Goal: Task Accomplishment & Management: Complete application form

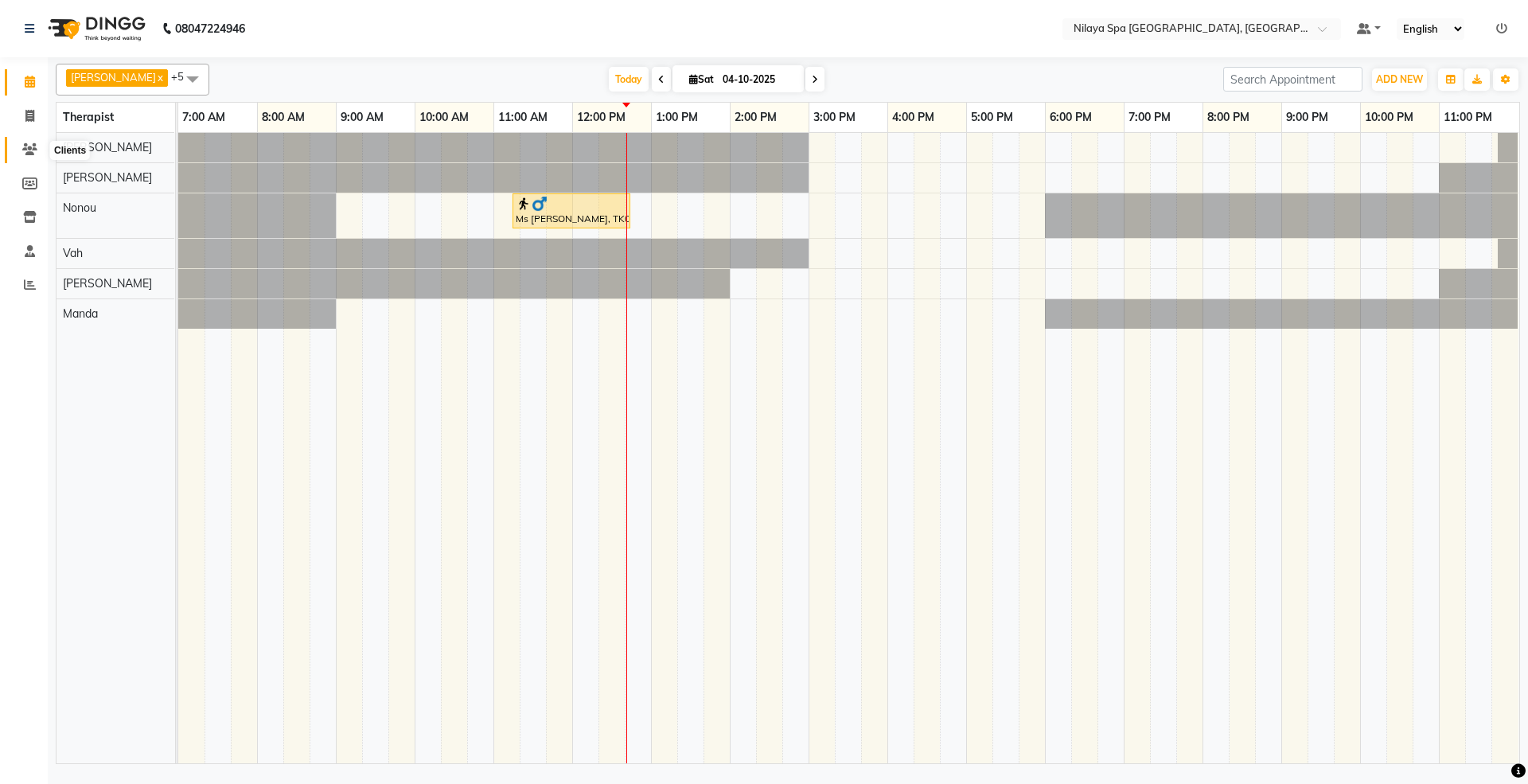
click at [28, 153] on icon at bounding box center [29, 148] width 15 height 12
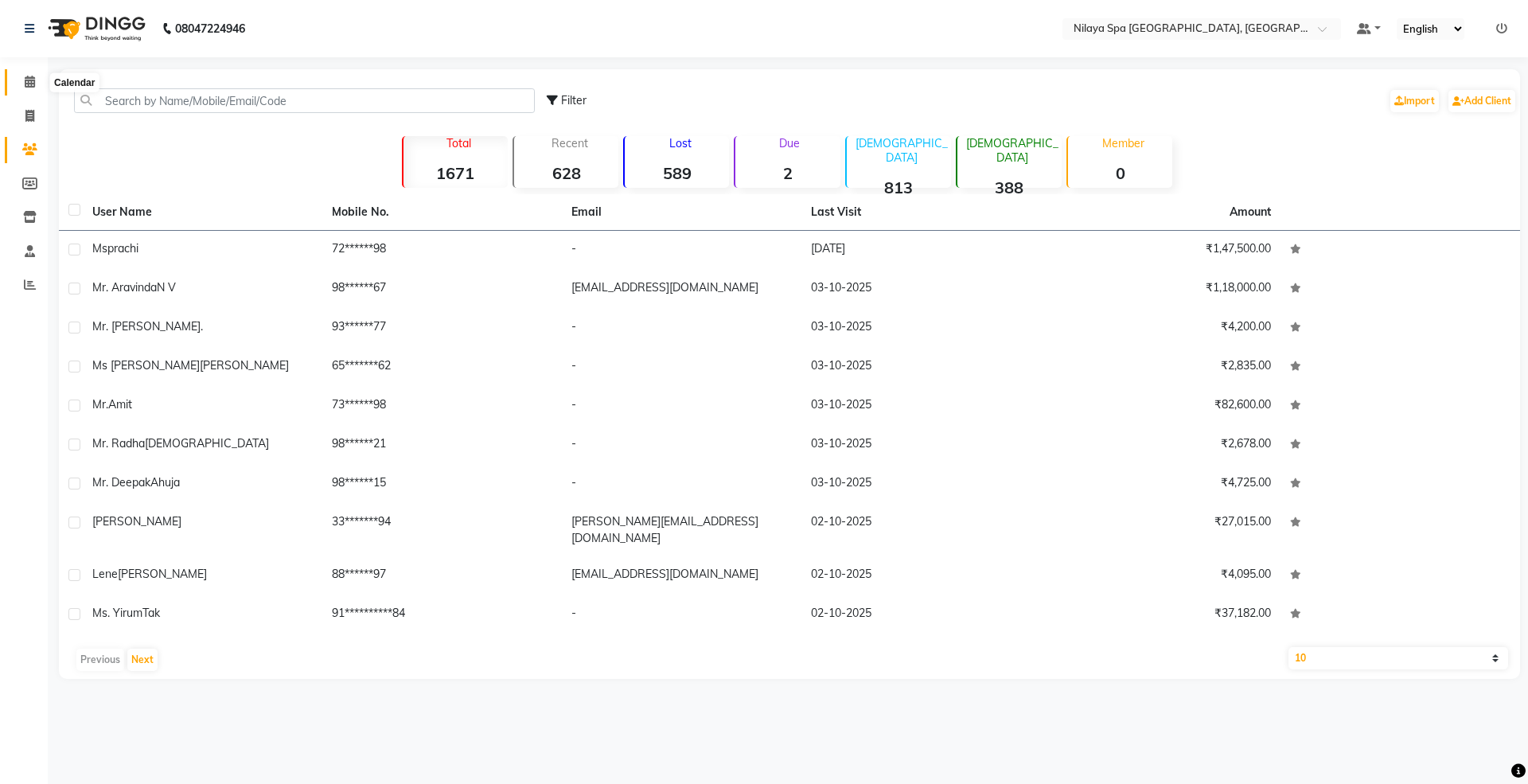
click at [35, 78] on span at bounding box center [29, 82] width 28 height 19
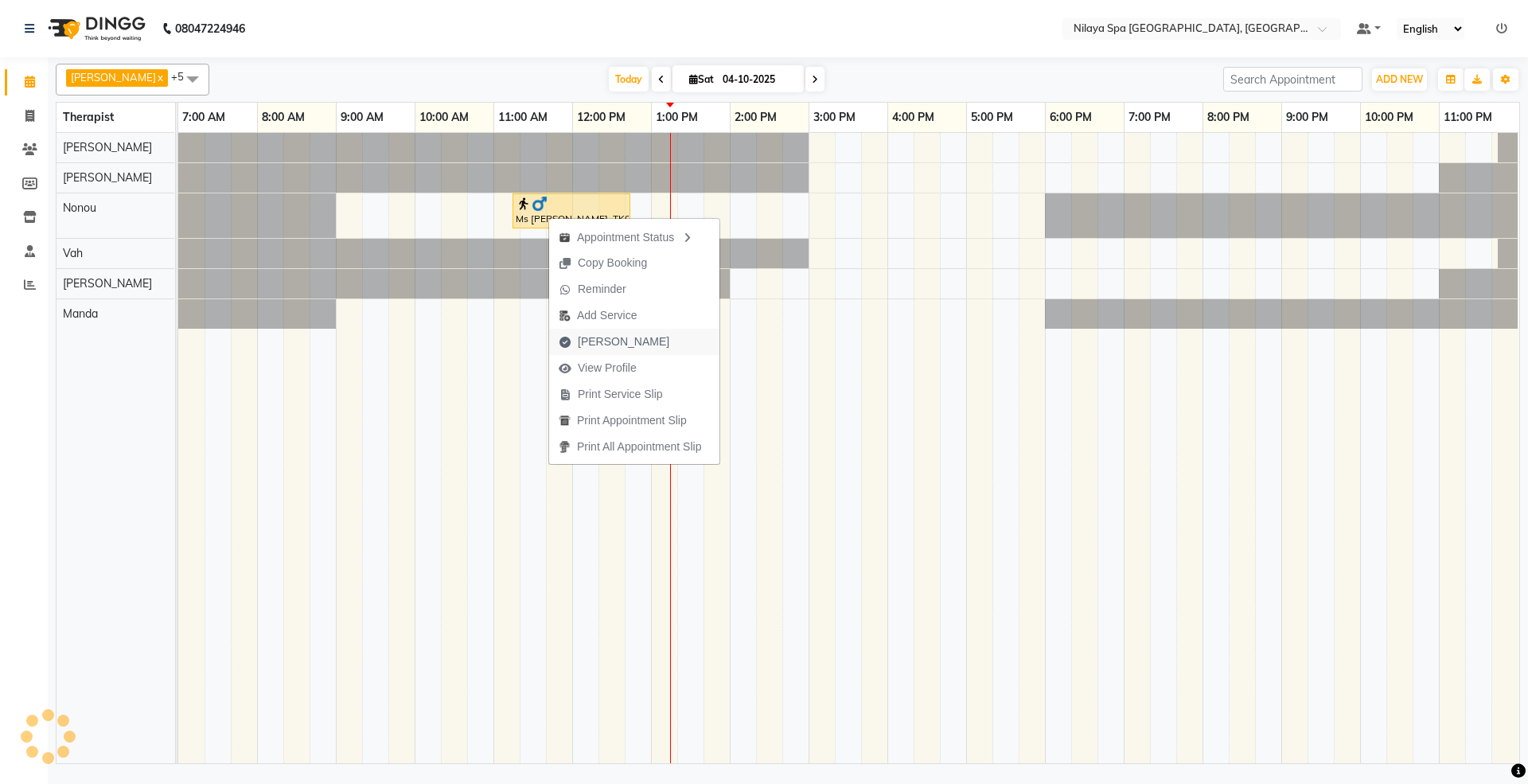
click at [610, 335] on span "Mark Done" at bounding box center [623, 341] width 92 height 17
select select "service"
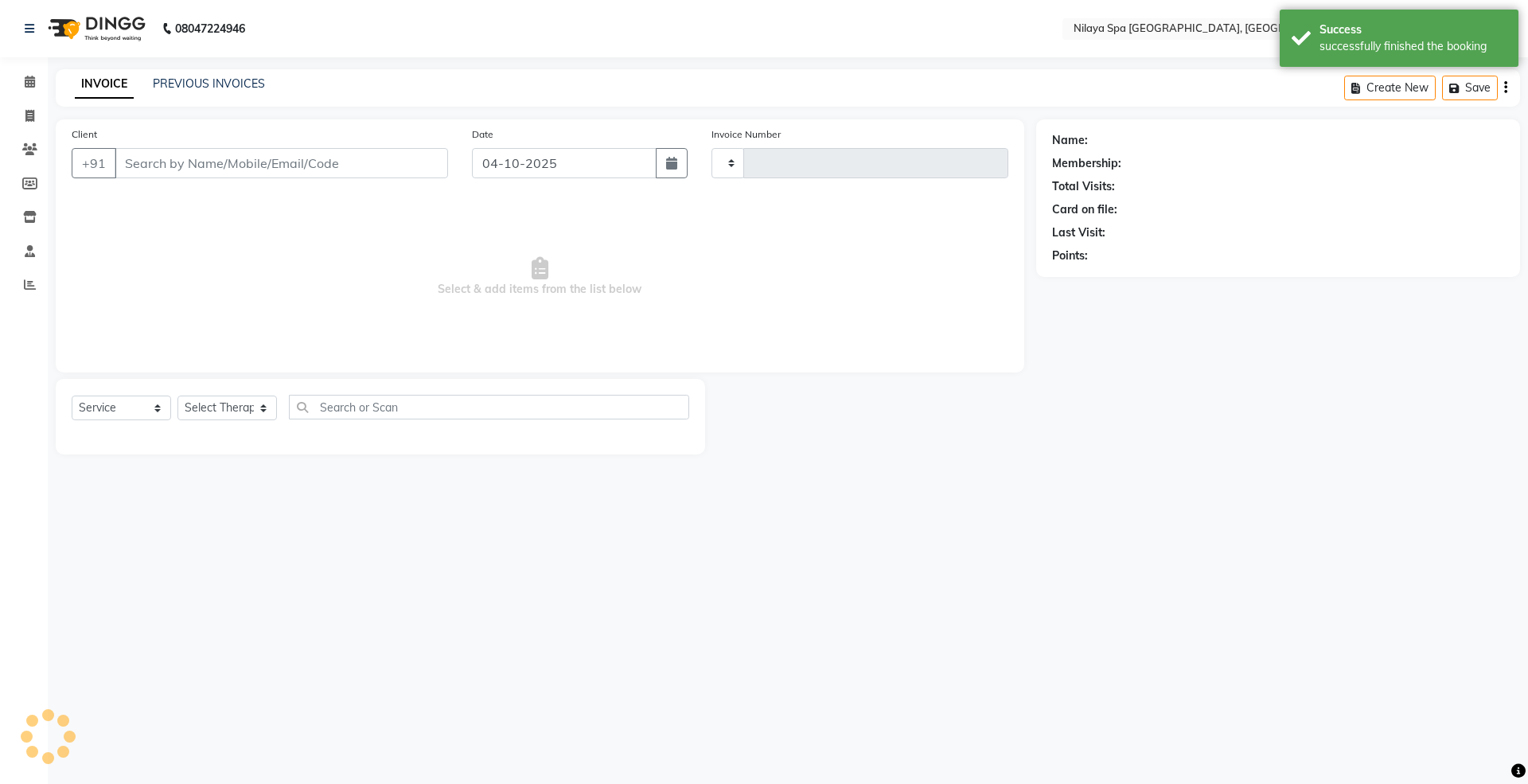
type input "1806"
select select "7950"
select select "package"
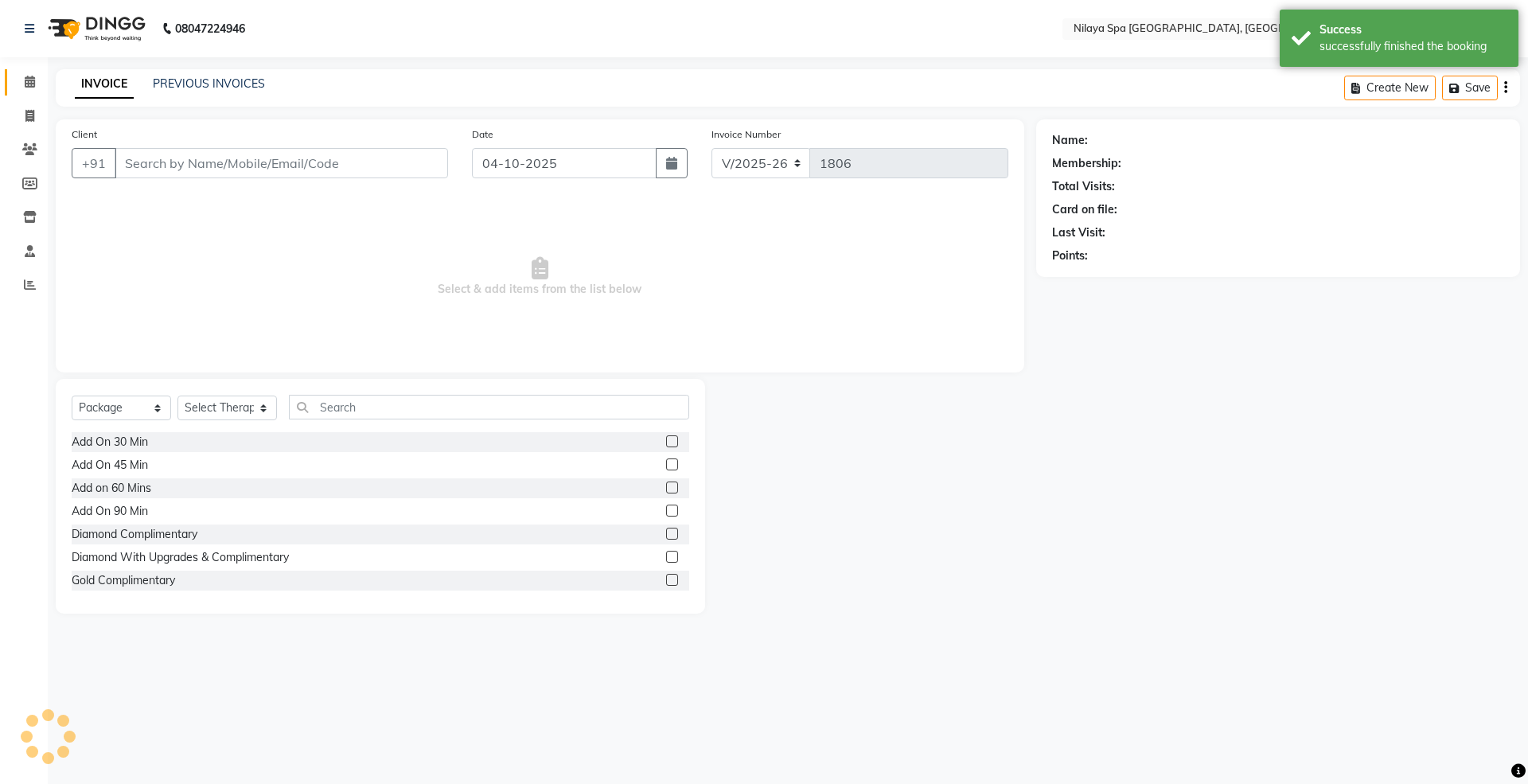
type input "72******98"
select select "71647"
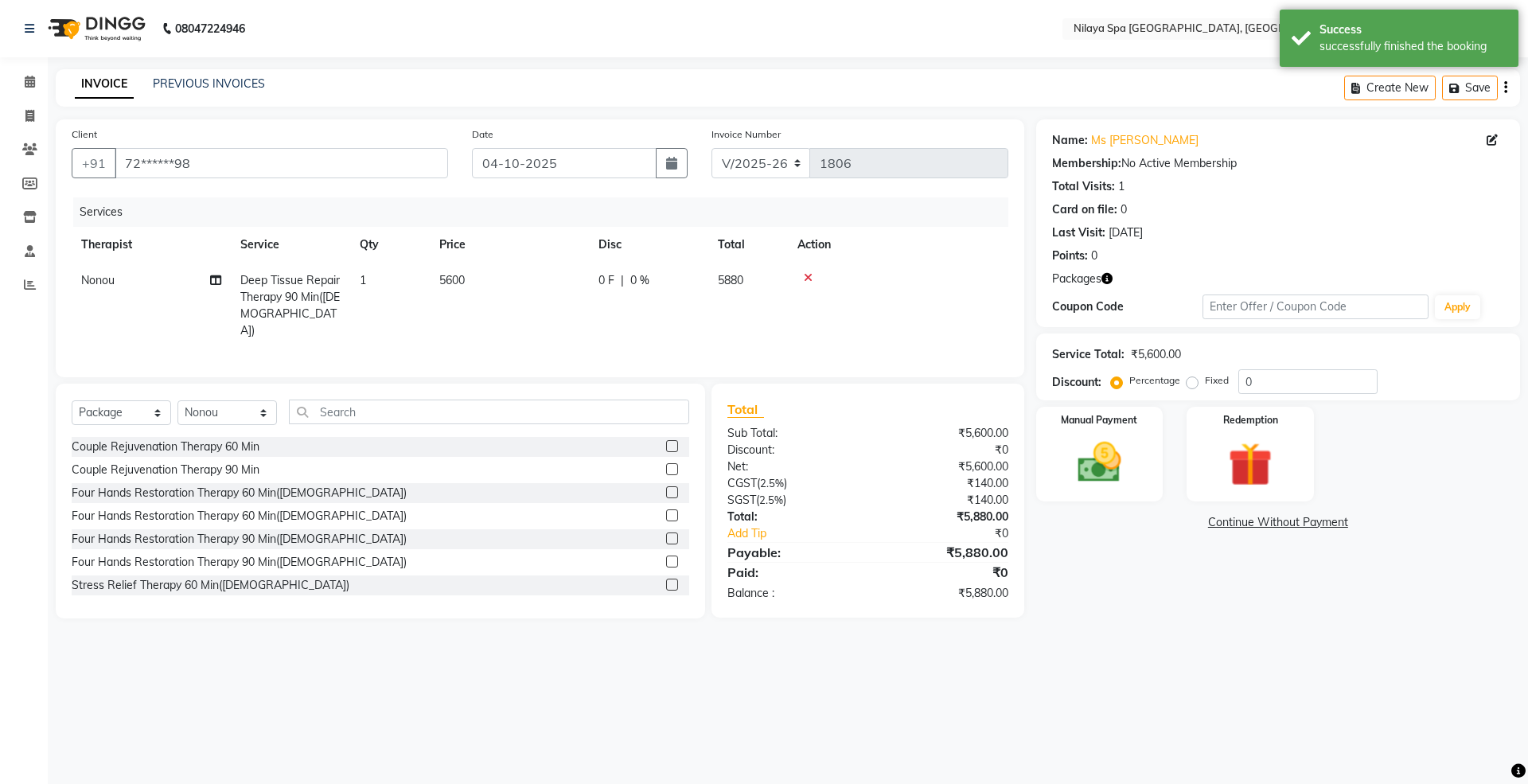
click at [807, 275] on icon at bounding box center [808, 277] width 9 height 12
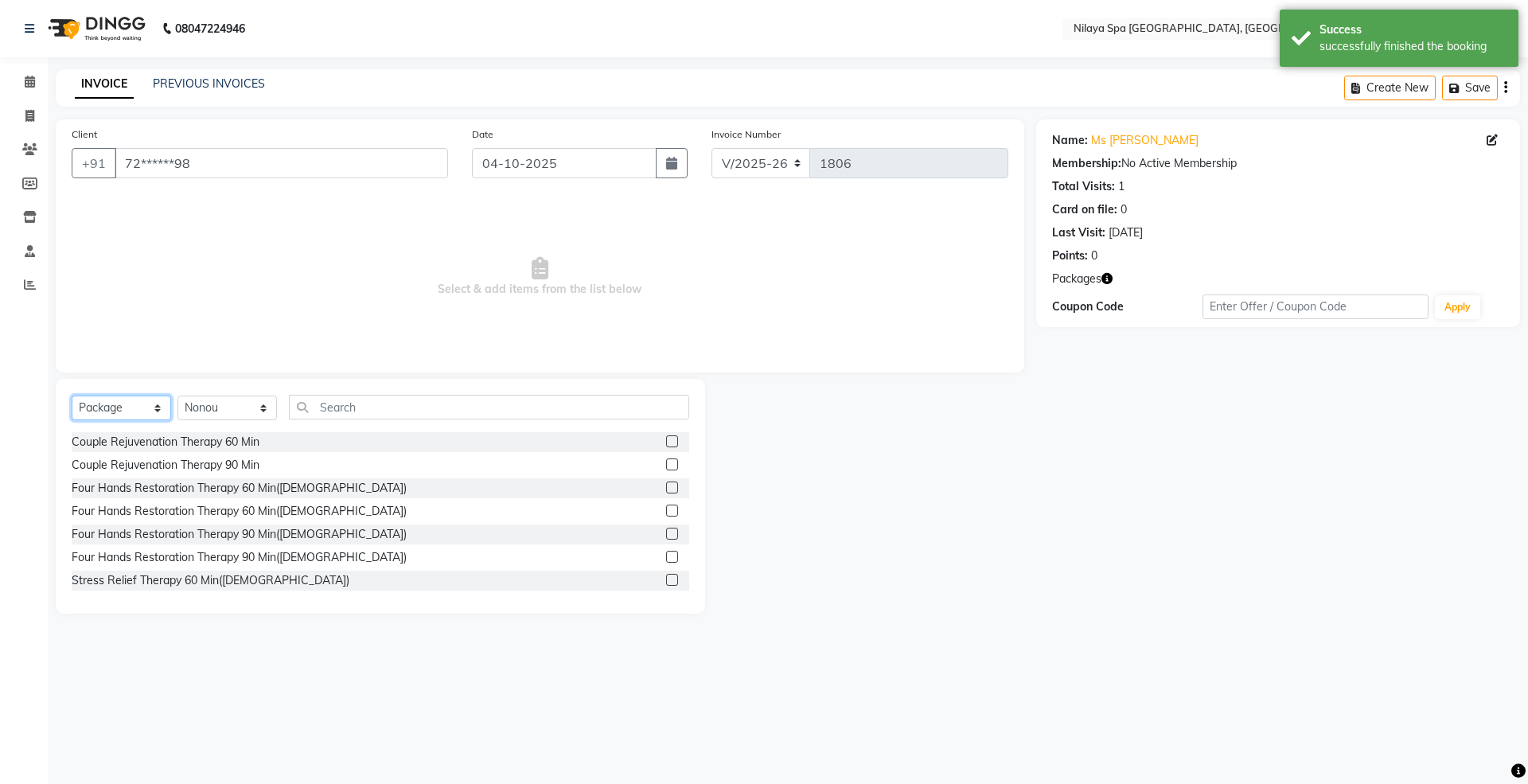
click at [112, 408] on select "Select Service Product Membership Package Voucher Prepaid Gift Card" at bounding box center [122, 408] width 100 height 25
select select "service"
click at [72, 396] on select "Select Service Product Membership Package Voucher Prepaid Gift Card" at bounding box center [122, 408] width 100 height 25
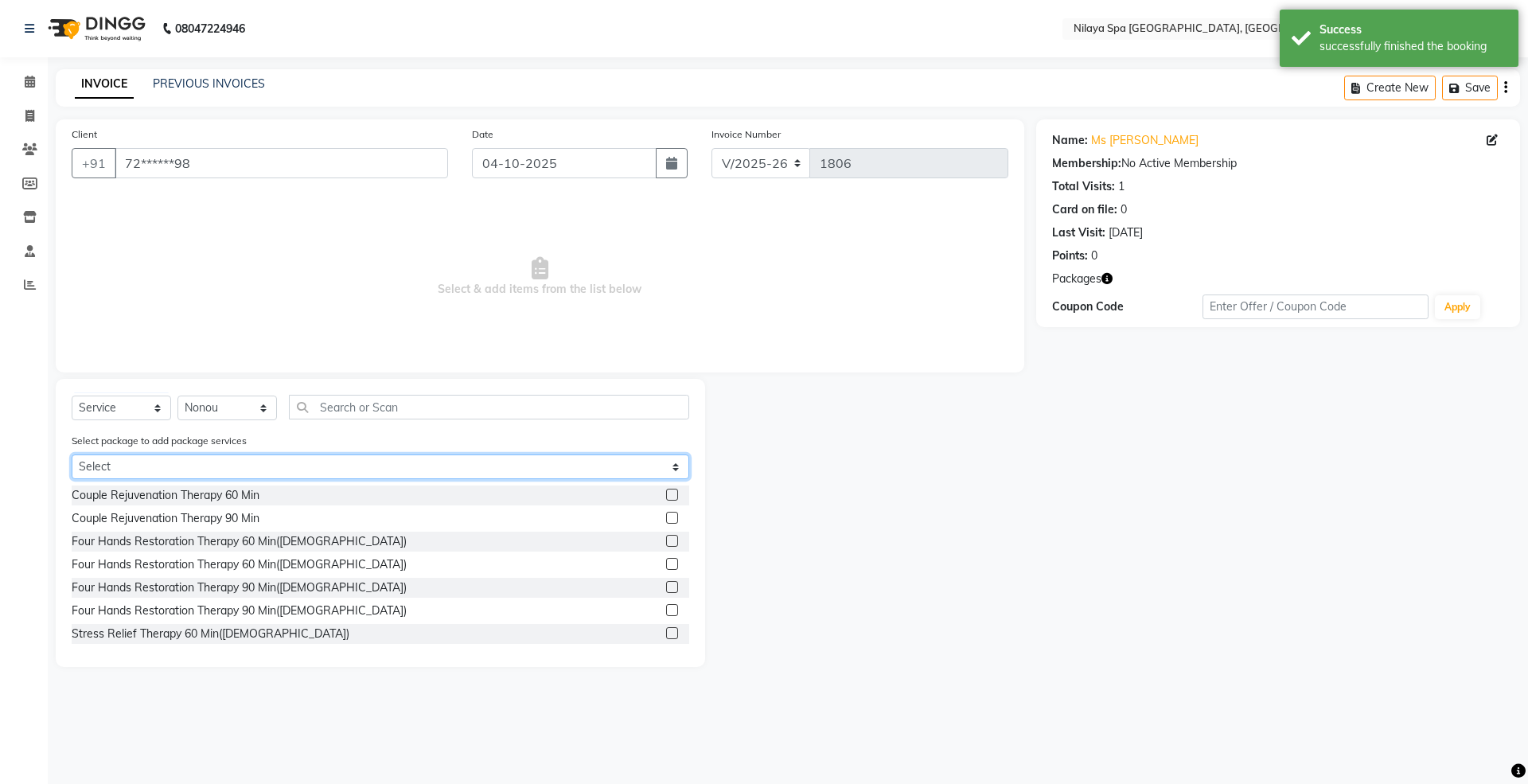
click at [116, 468] on select "Select Palladium Complimentary Palladium With Upgrades & Complimentary" at bounding box center [380, 467] width 618 height 25
select select "2: Object"
click at [72, 454] on select "Select Palladium Complimentary Palladium With Upgrades & Complimentary" at bounding box center [380, 467] width 618 height 25
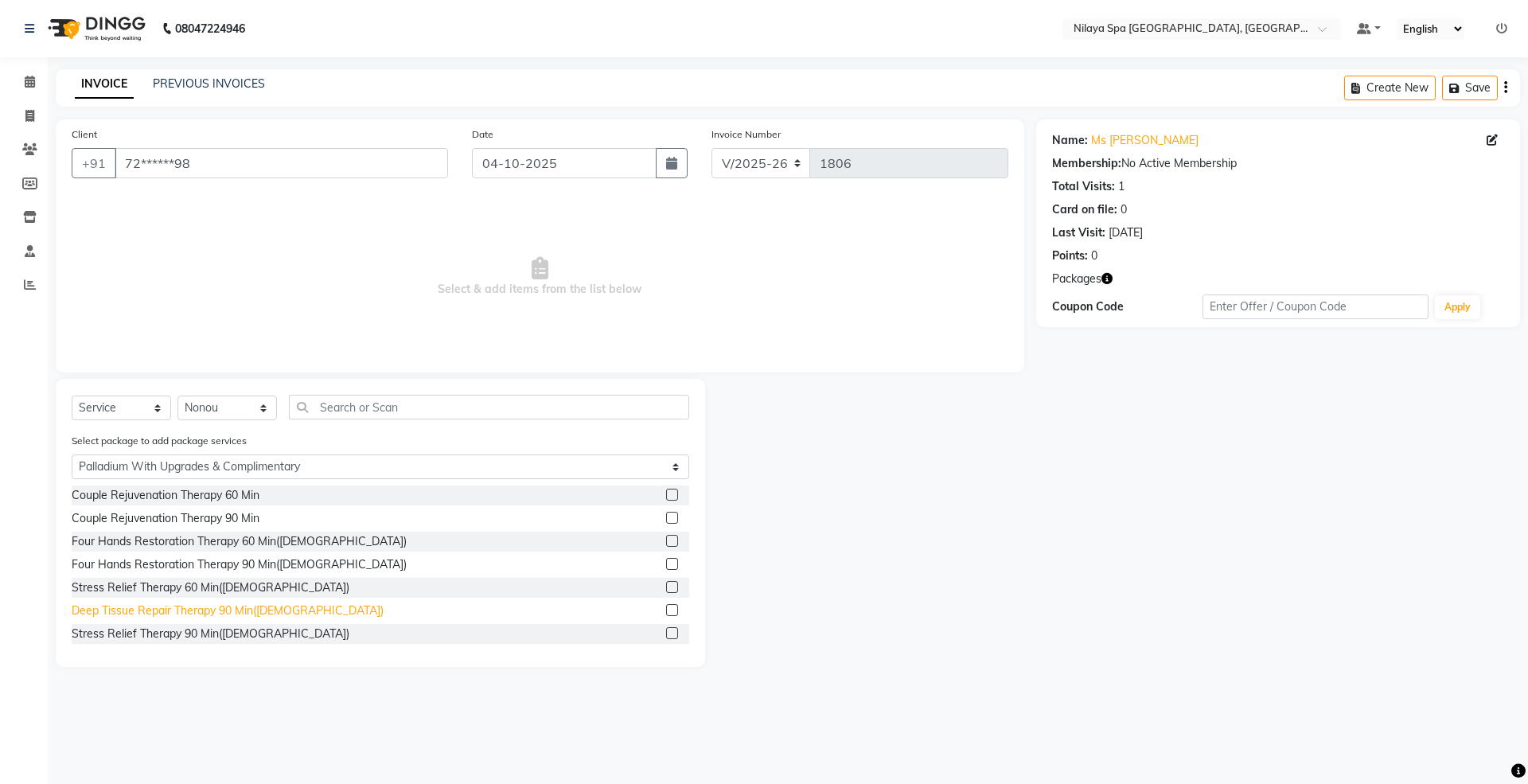
click at [147, 616] on div "Deep Tissue Repair Therapy 90 Min(Male)" at bounding box center [228, 611] width 312 height 17
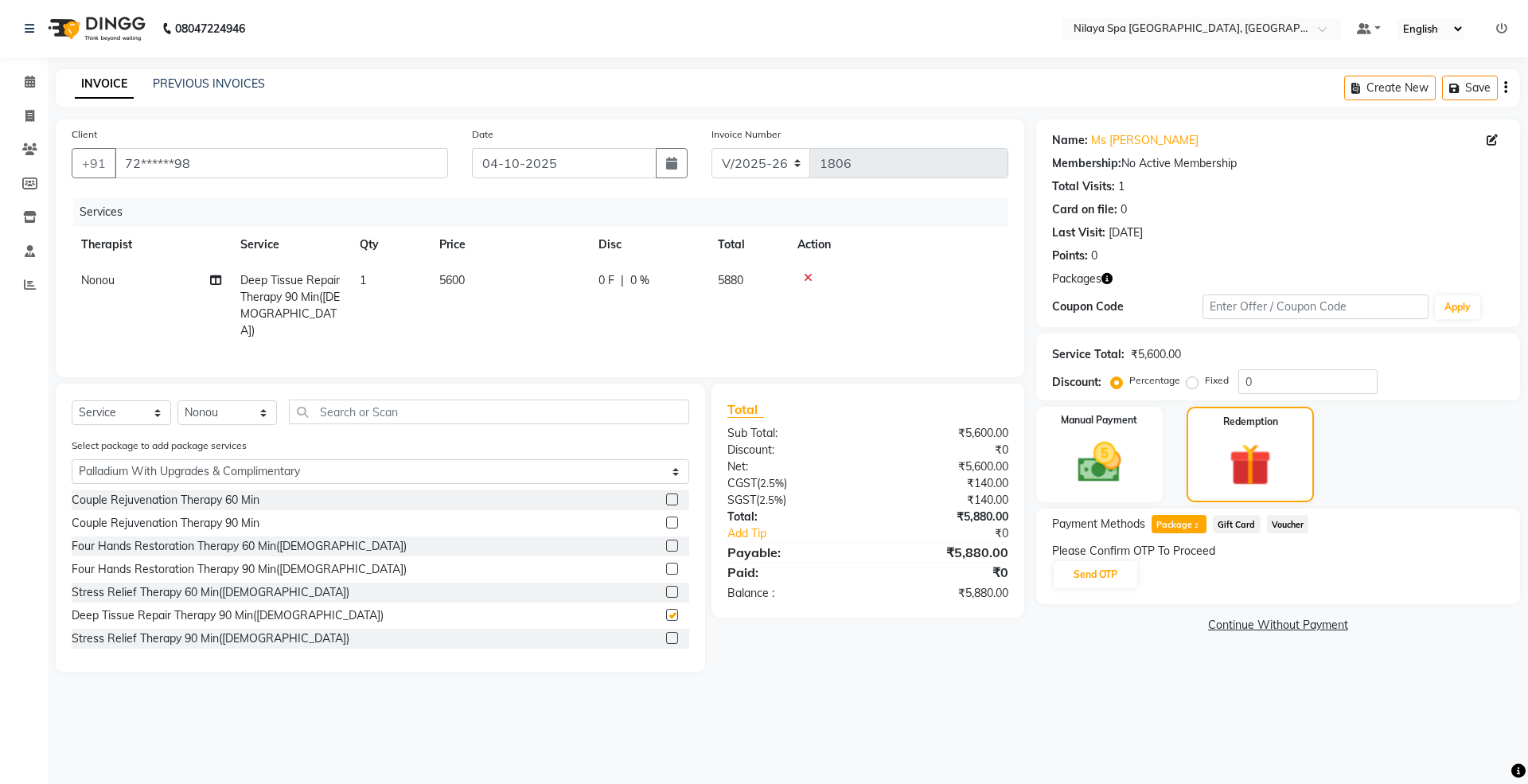
checkbox input "false"
click at [1092, 574] on button "Send OTP" at bounding box center [1095, 574] width 84 height 27
click at [1121, 566] on input "text" at bounding box center [1131, 574] width 159 height 25
type input "1946"
click at [1254, 568] on button "Confirm OTP" at bounding box center [1260, 574] width 97 height 27
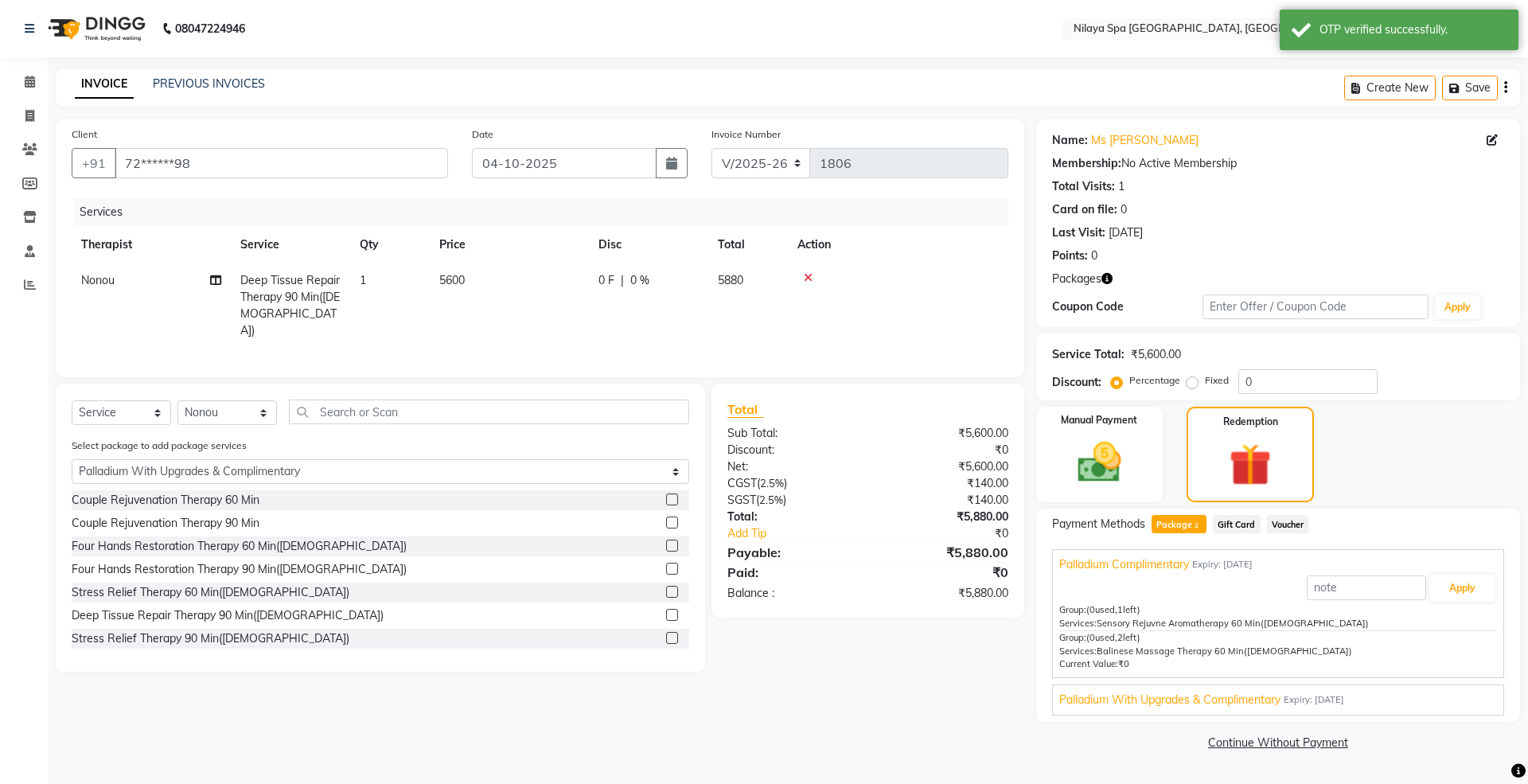
click at [1258, 708] on span "Palladium With Upgrades & Complimentary" at bounding box center [1169, 700] width 221 height 17
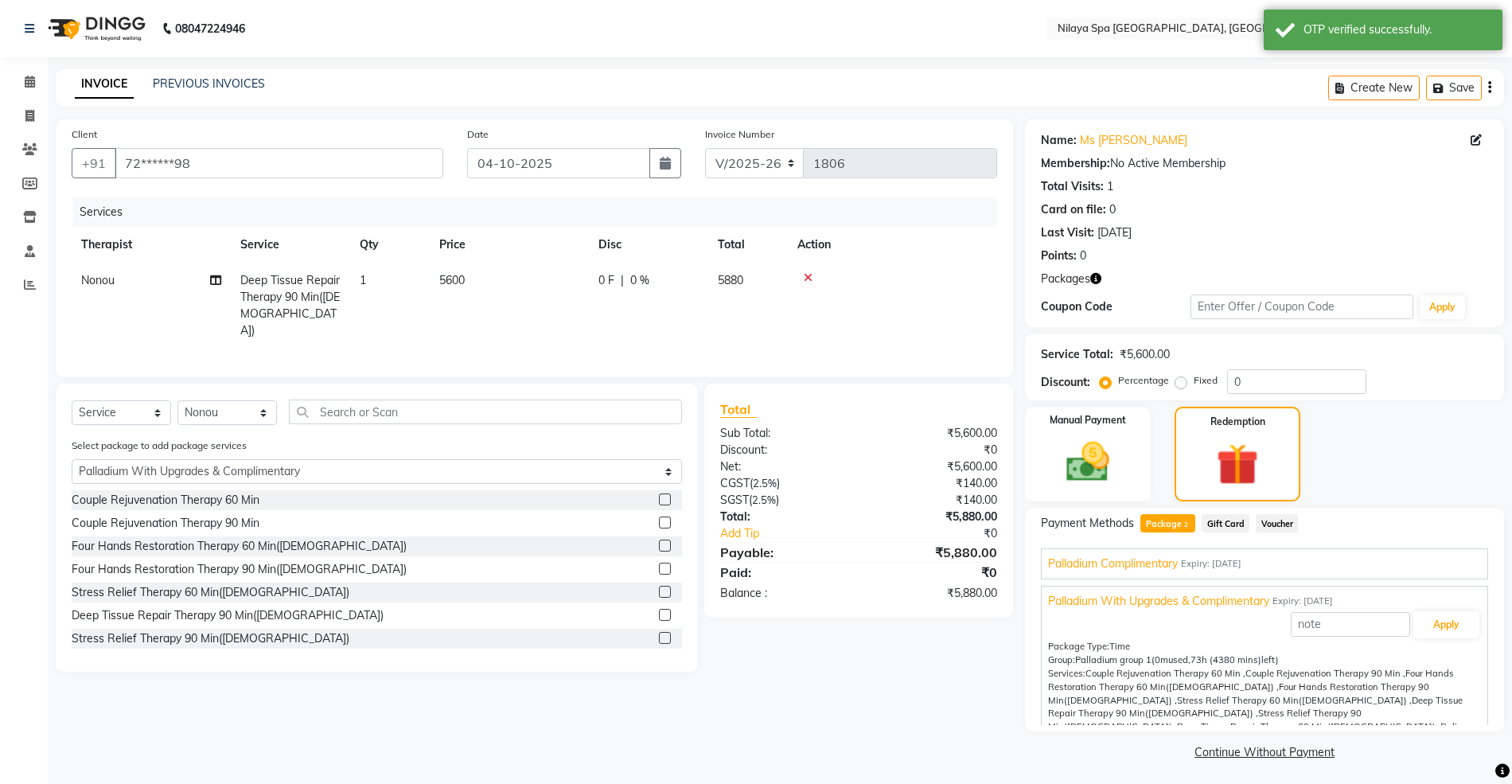
scroll to position [70, 0]
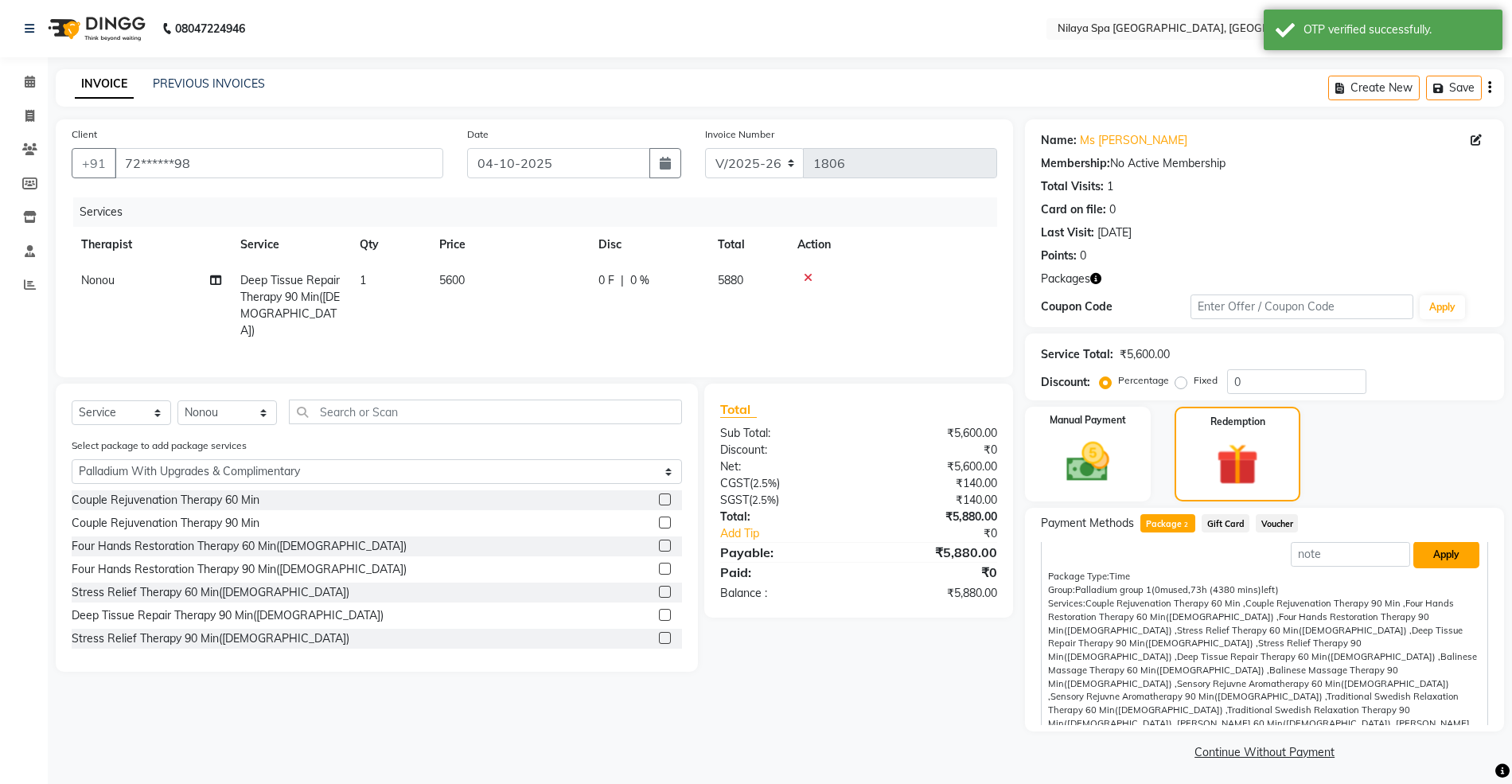
click at [1438, 560] on button "Apply" at bounding box center [1446, 555] width 66 height 27
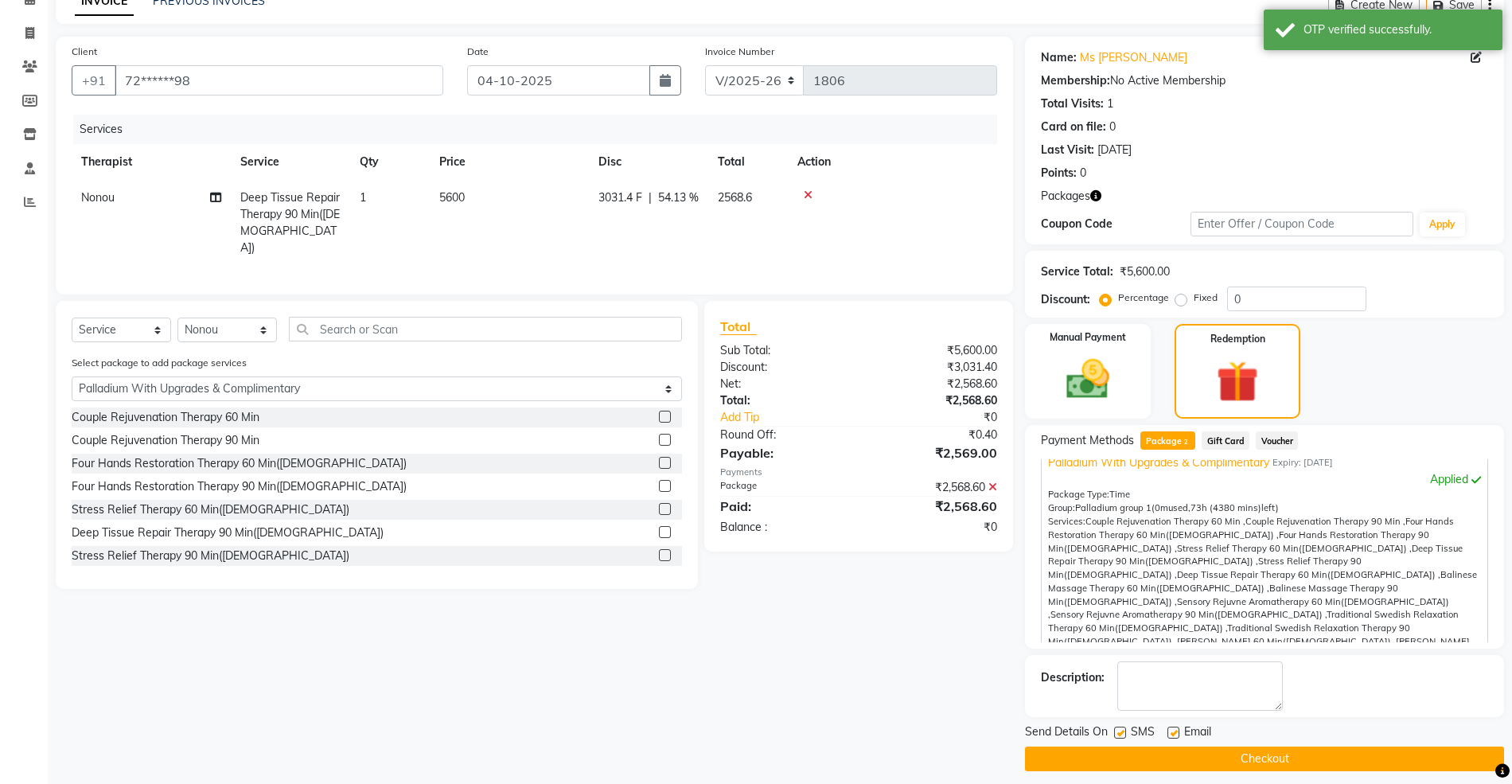
scroll to position [95, 0]
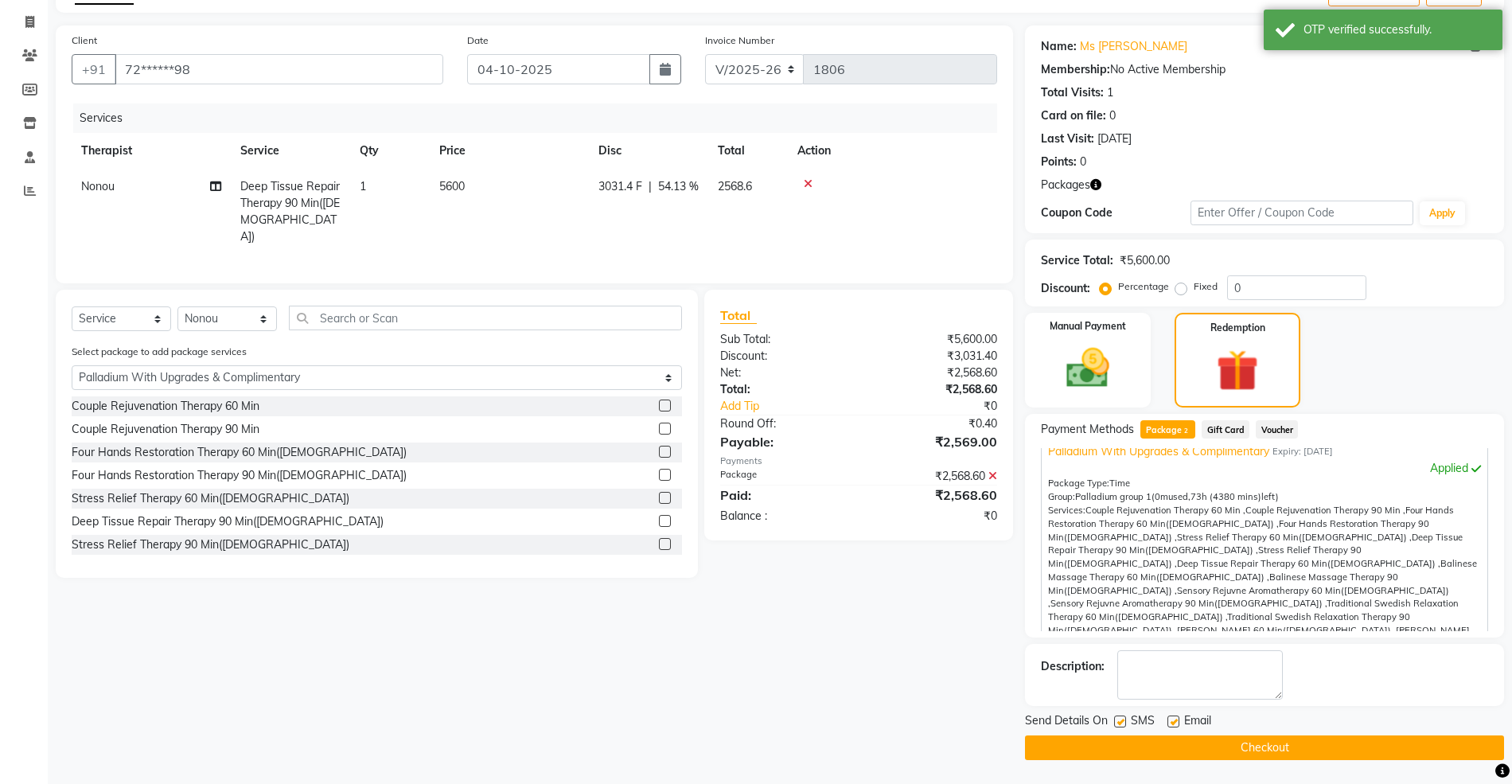
click at [1196, 748] on button "Checkout" at bounding box center [1264, 748] width 479 height 25
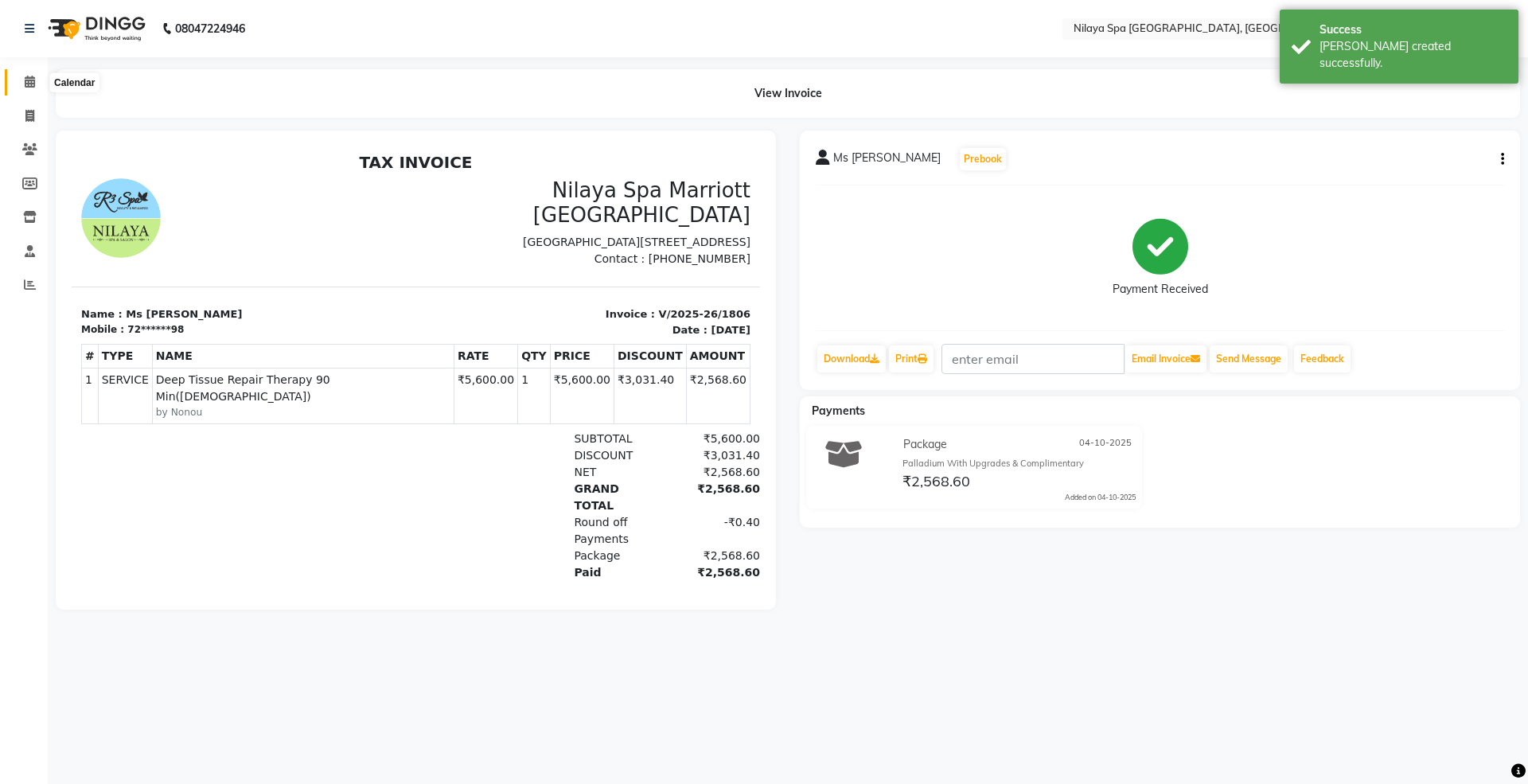
click at [35, 77] on span at bounding box center [29, 82] width 28 height 19
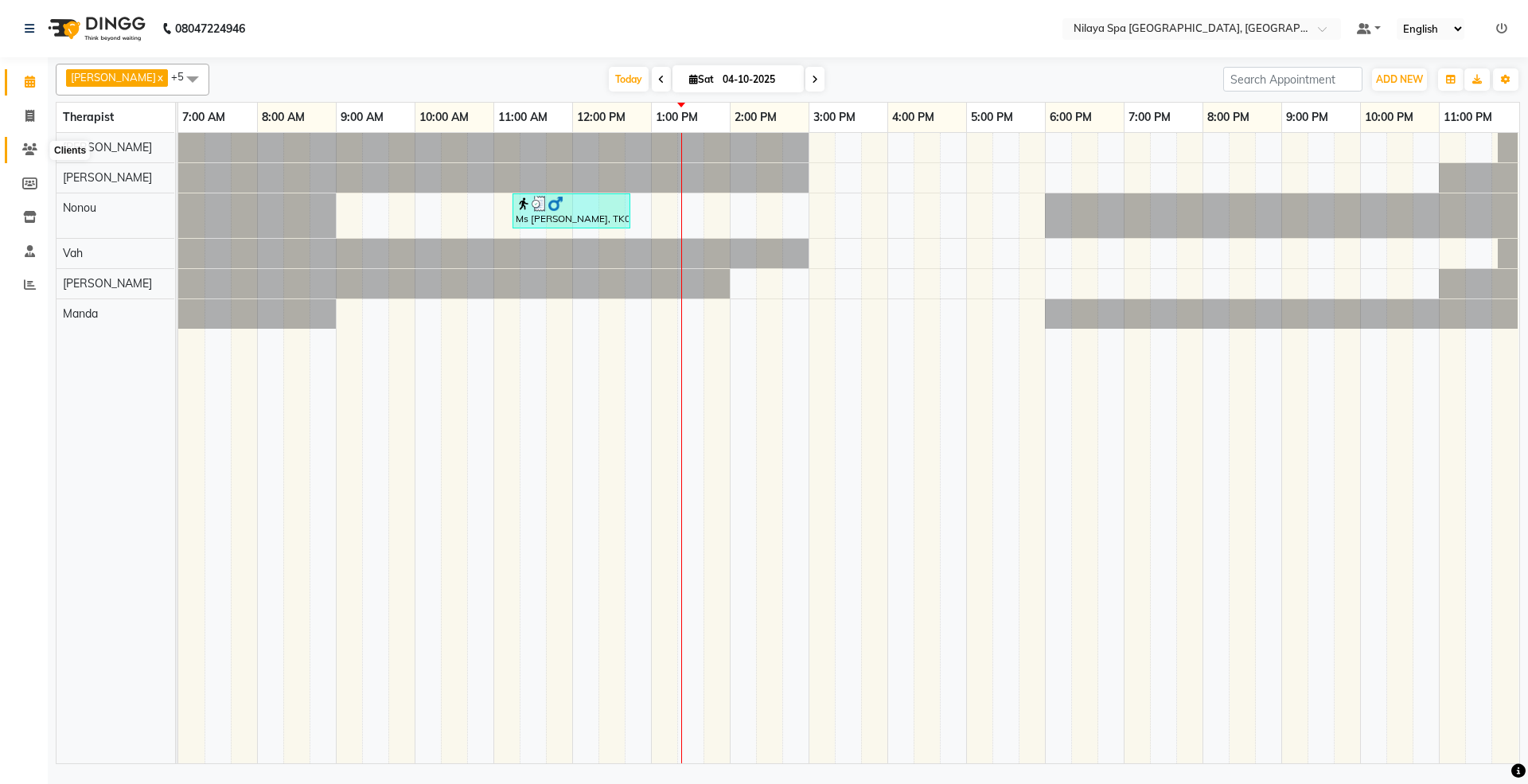
click at [34, 150] on icon at bounding box center [29, 148] width 15 height 12
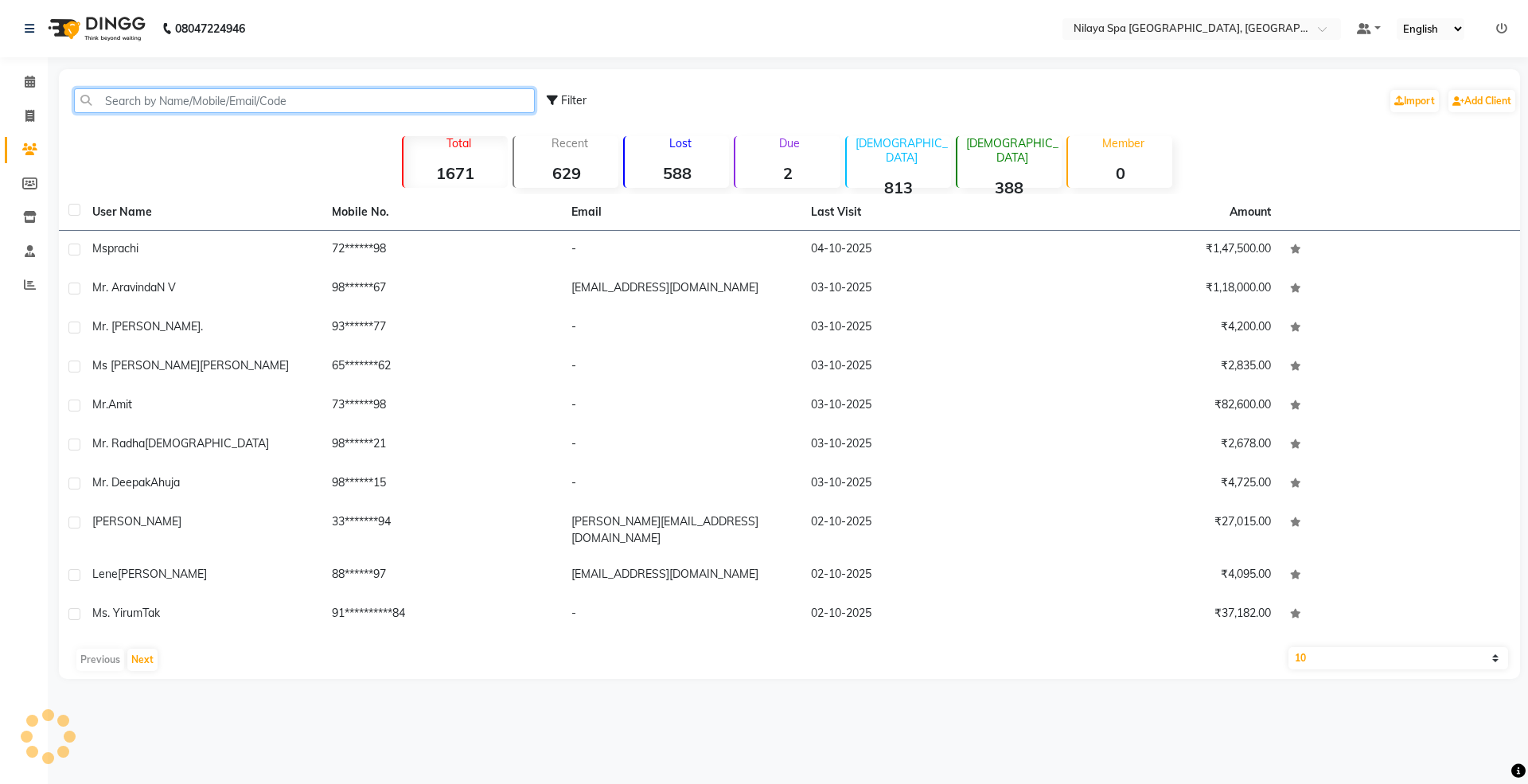
click at [169, 99] on input "text" at bounding box center [304, 100] width 460 height 25
paste input "9049800988"
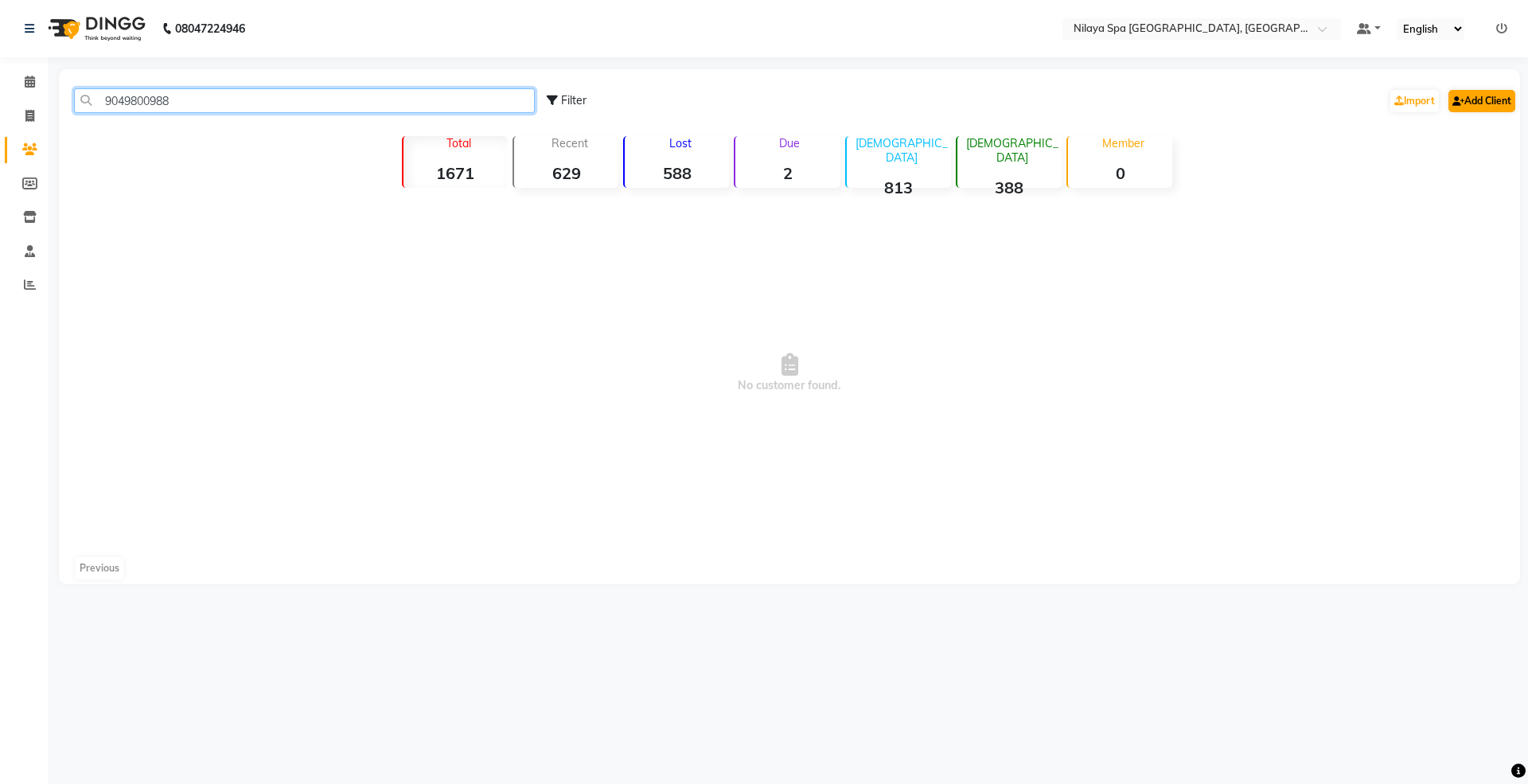
type input "9049800988"
click at [1468, 94] on link "Add Client" at bounding box center [1481, 100] width 67 height 22
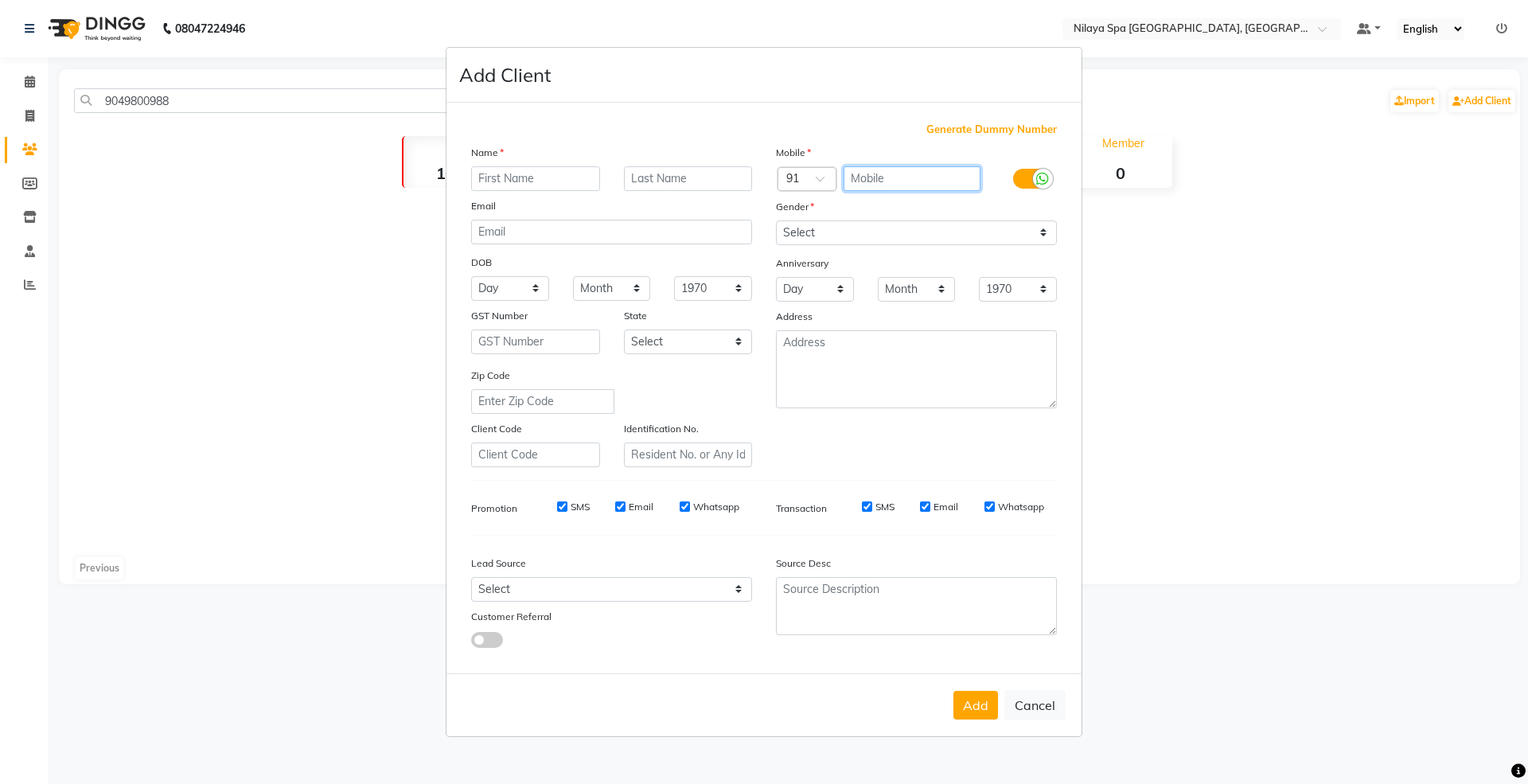
click at [884, 188] on input "text" at bounding box center [912, 179] width 138 height 25
paste input "9049800988"
type input "9049800988"
click at [528, 176] on input "text" at bounding box center [535, 179] width 129 height 25
type input "Mr. Gaurav"
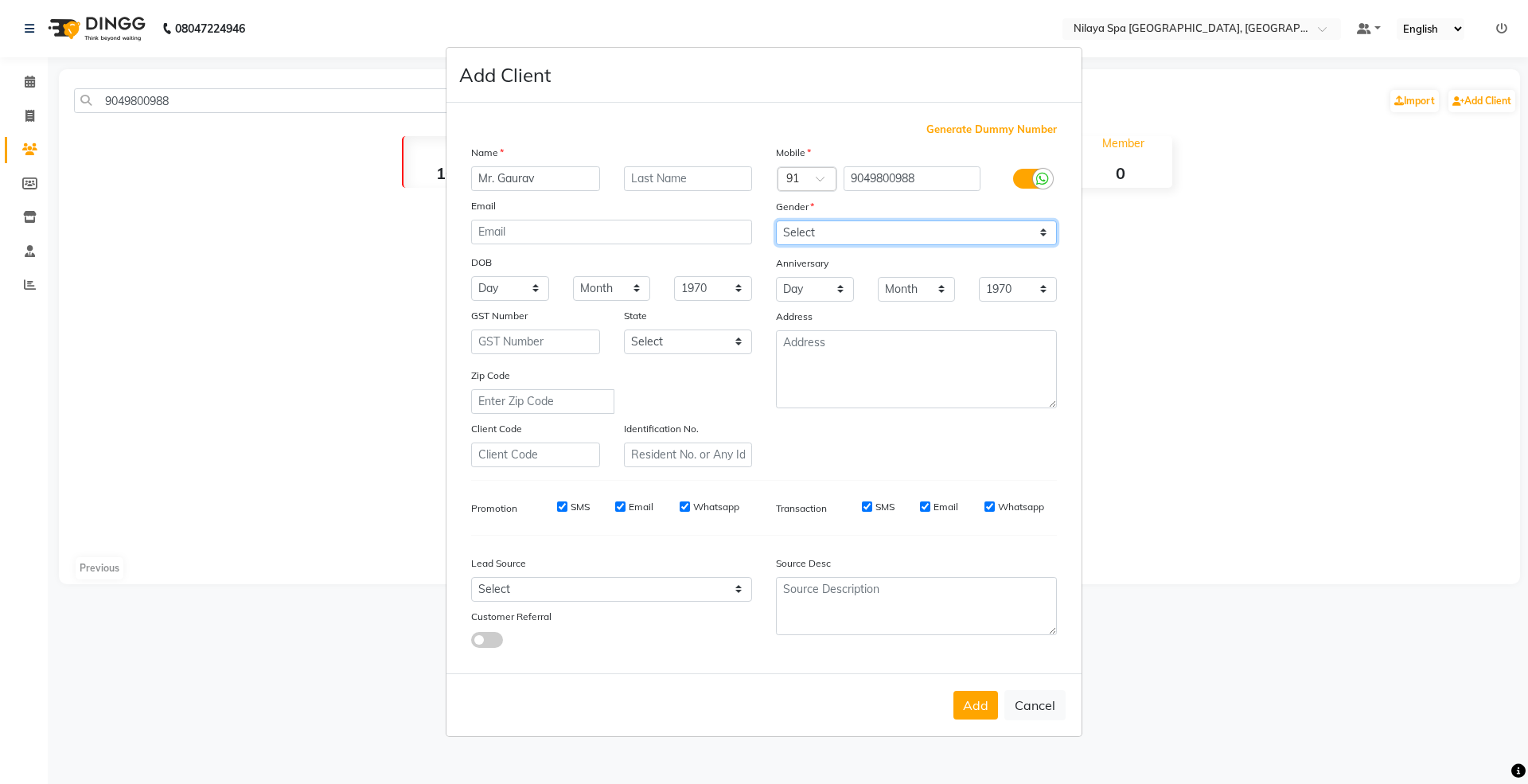
click at [808, 237] on select "Select Male Female Other Prefer Not To Say" at bounding box center [916, 233] width 281 height 25
select select "male"
click at [776, 221] on select "Select Male Female Other Prefer Not To Say" at bounding box center [916, 233] width 281 height 25
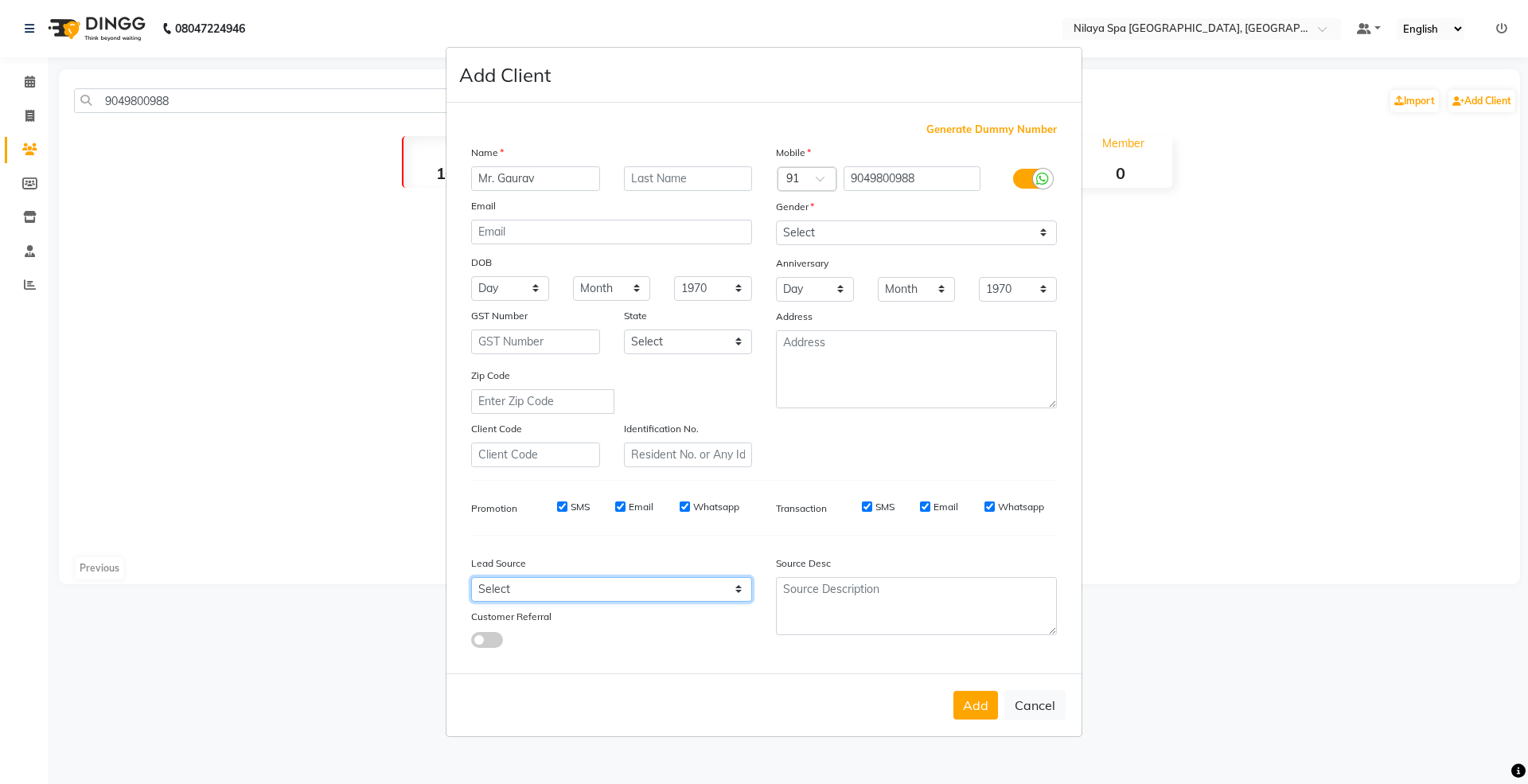
click at [510, 593] on select "Select Walk-in Referral Internet Friend Word of Mouth Advertisement Facebook Ju…" at bounding box center [612, 589] width 281 height 25
click at [471, 577] on select "Select Walk-in Referral Internet Friend Word of Mouth Advertisement Facebook Ju…" at bounding box center [612, 589] width 281 height 25
click at [517, 587] on select "Select Walk-in Referral Internet Friend Word of Mouth Advertisement Facebook Ju…" at bounding box center [612, 589] width 281 height 25
select select "53133"
click at [471, 577] on select "Select Walk-in Referral Internet Friend Word of Mouth Advertisement Facebook Ju…" at bounding box center [612, 589] width 281 height 25
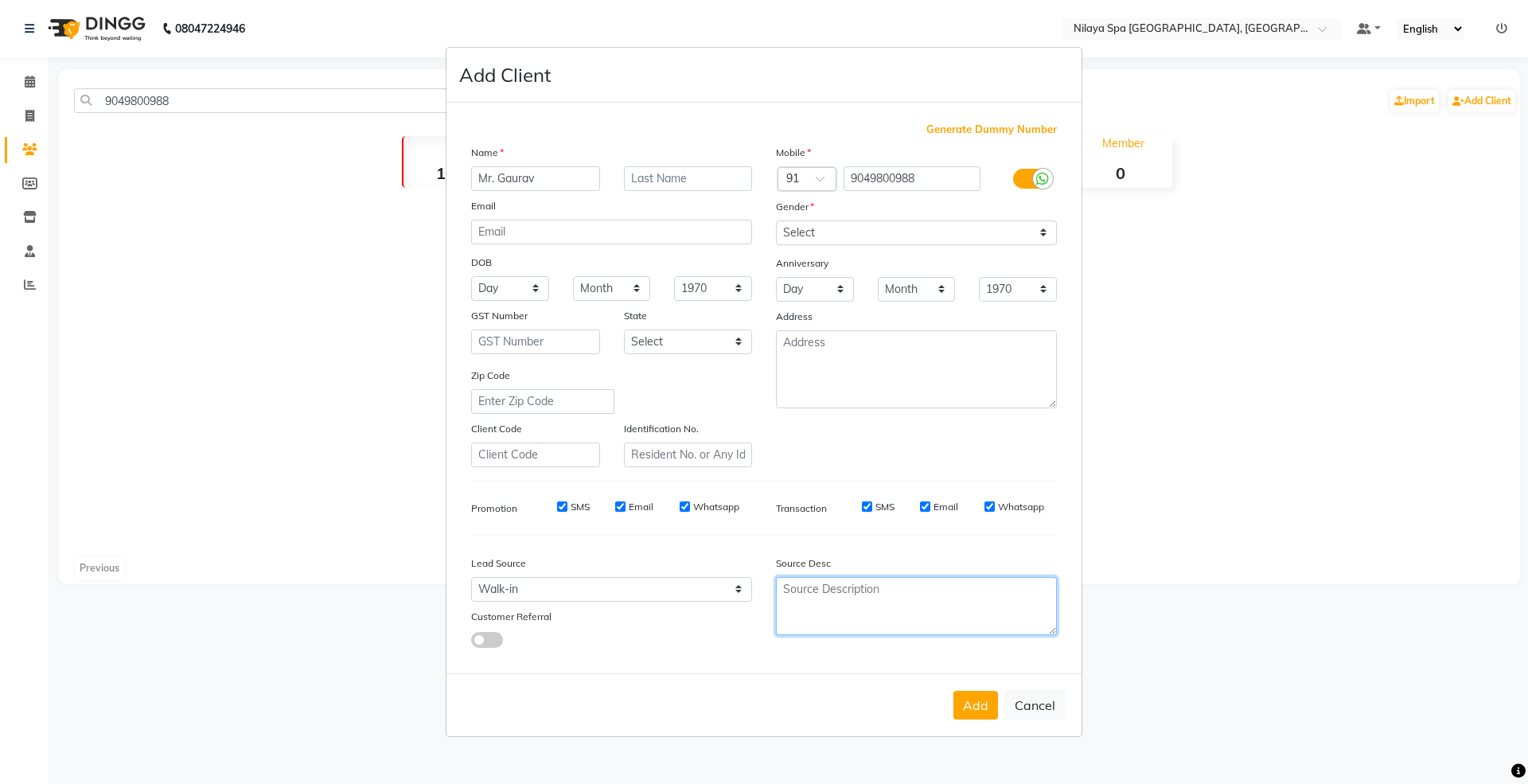
click at [821, 596] on textarea at bounding box center [916, 605] width 281 height 58
type textarea "NR"
click at [972, 709] on button "Add" at bounding box center [975, 705] width 44 height 28
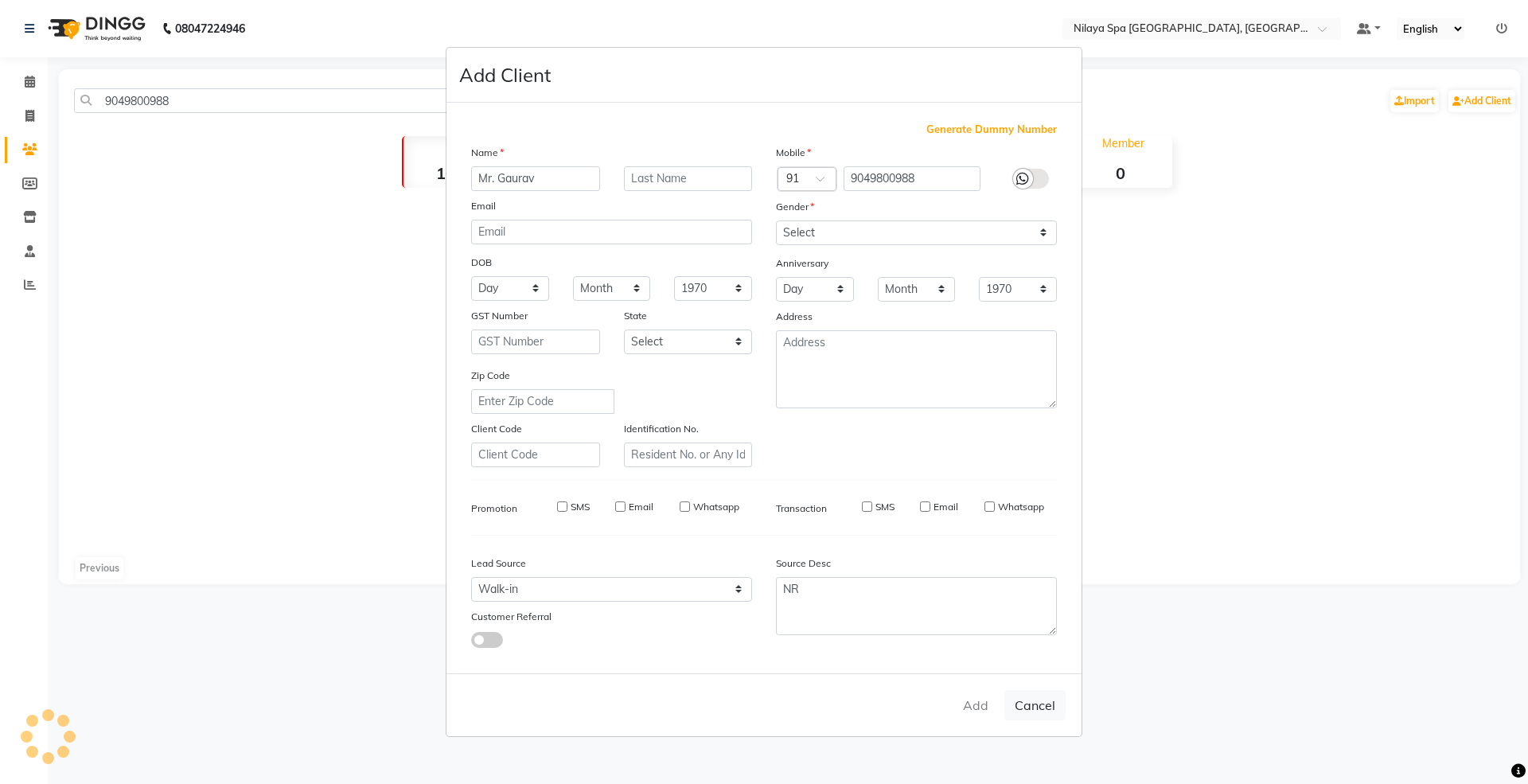
select select
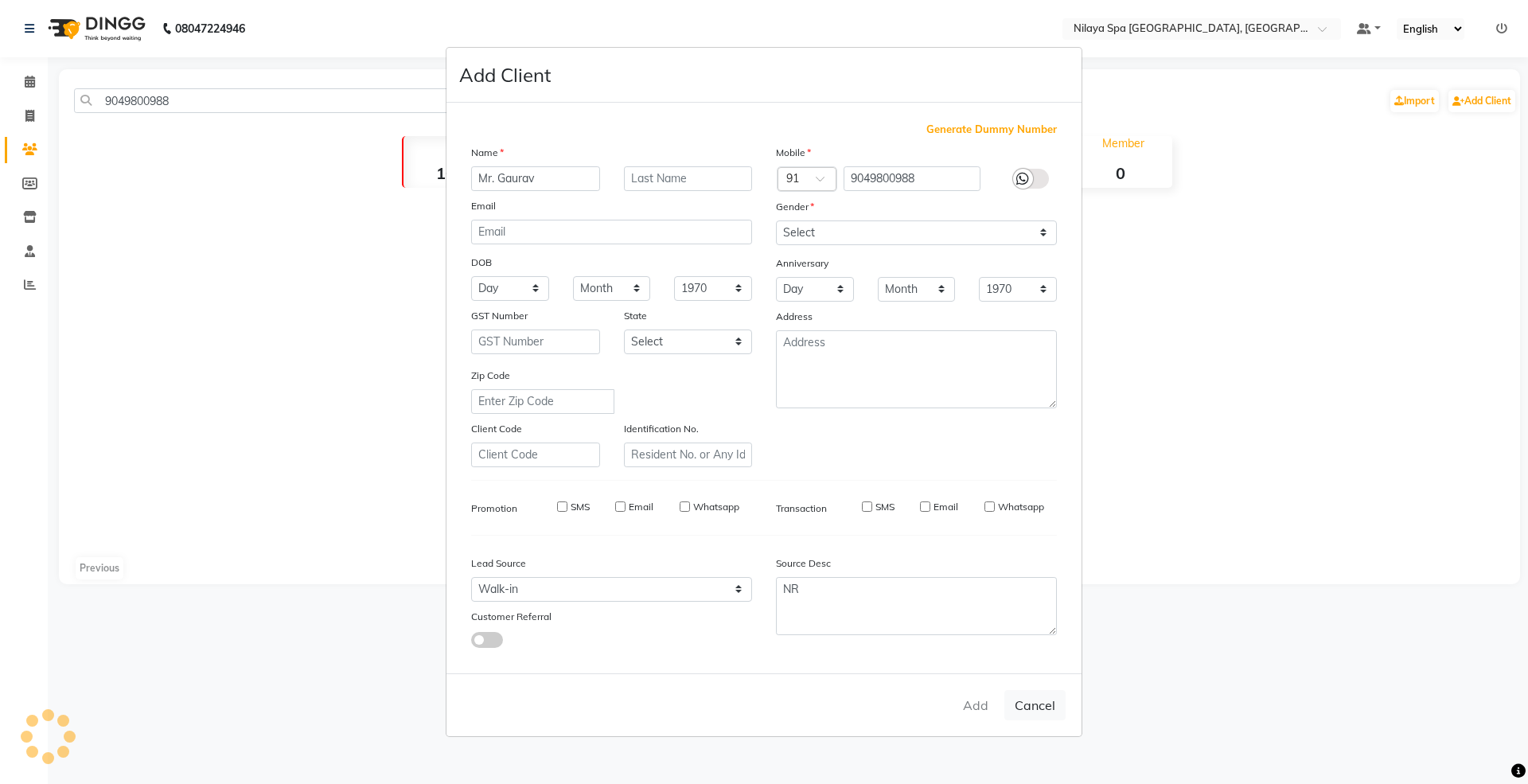
select select
checkbox input "false"
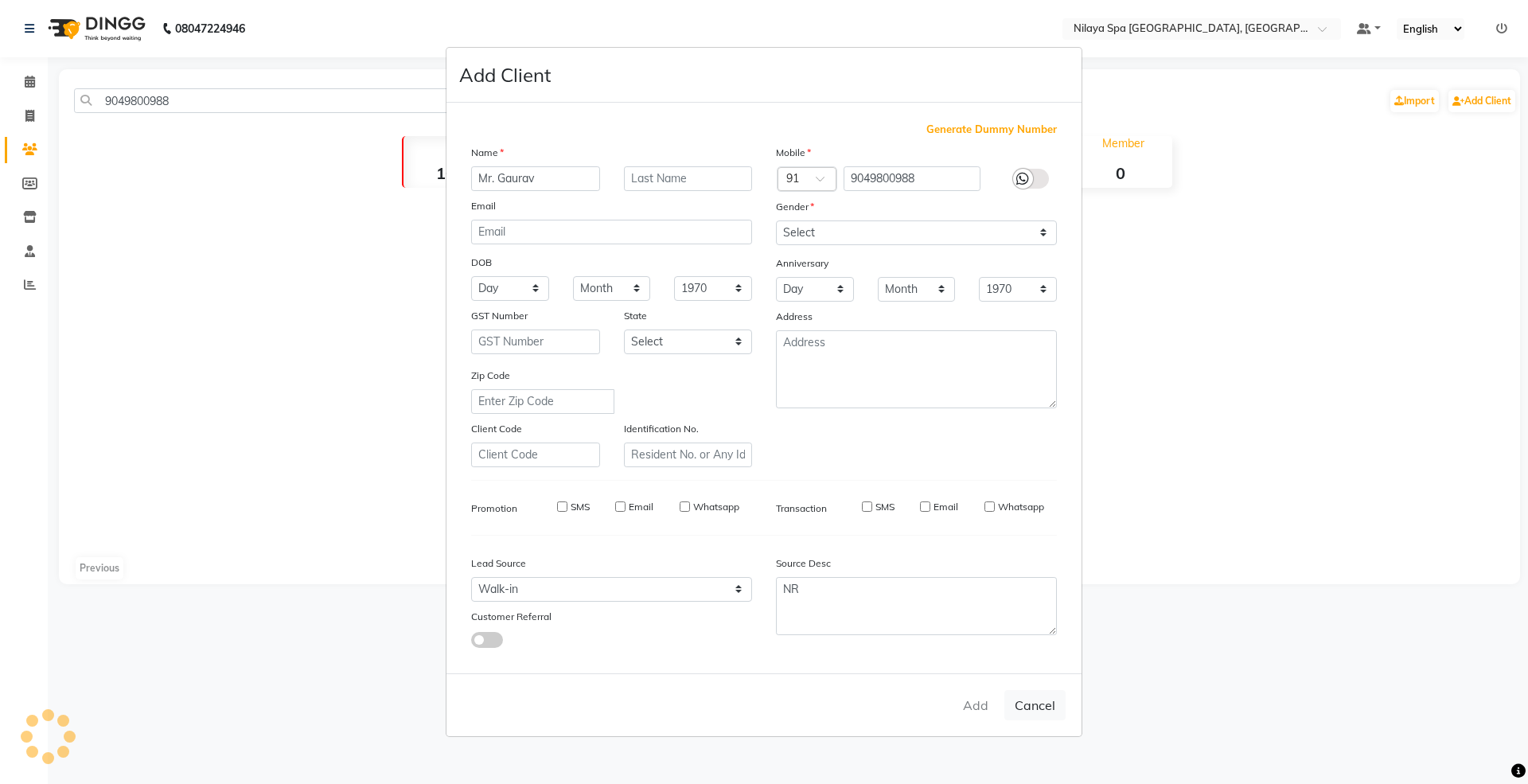
checkbox input "false"
